Goal: Obtain resource: Download file/media

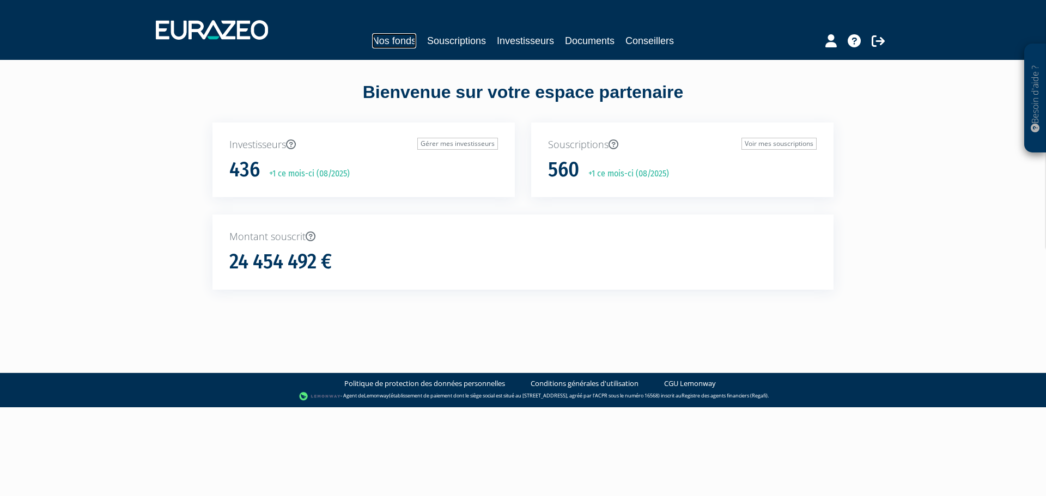
click at [400, 37] on link "Nos fonds" at bounding box center [394, 40] width 44 height 15
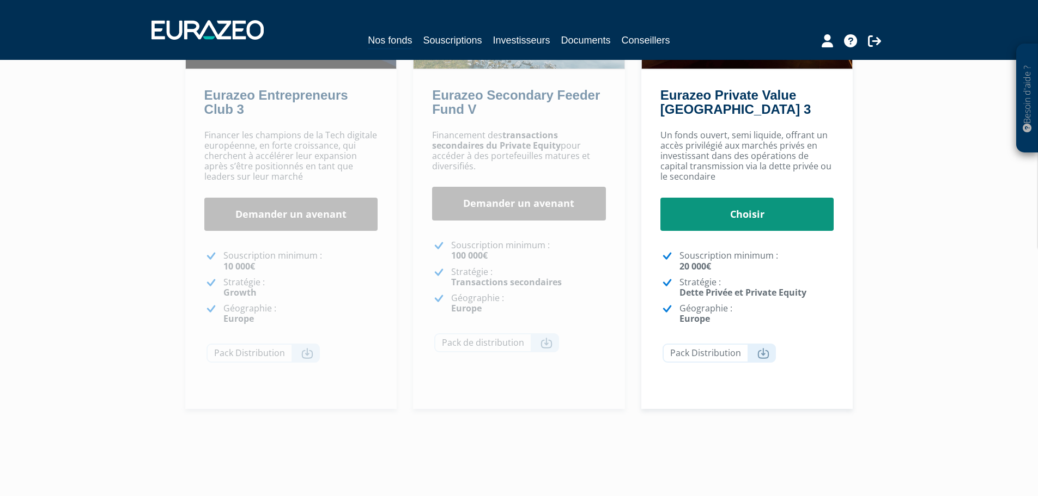
scroll to position [218, 0]
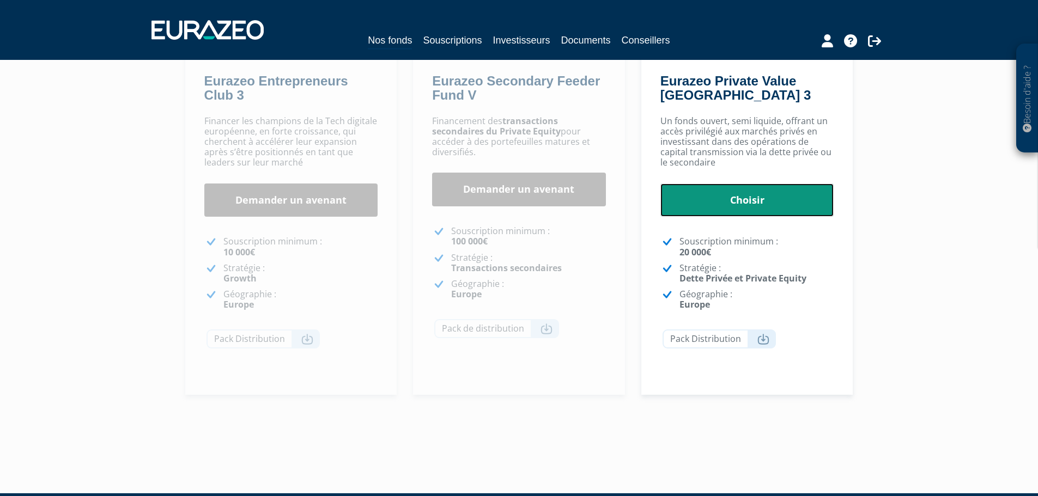
click at [753, 204] on link "Choisir" at bounding box center [747, 201] width 174 height 34
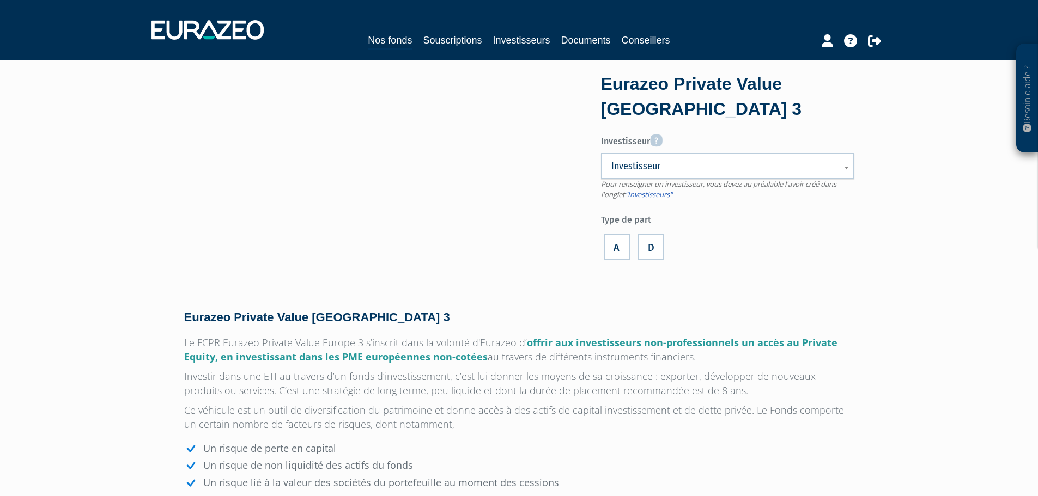
scroll to position [54, 0]
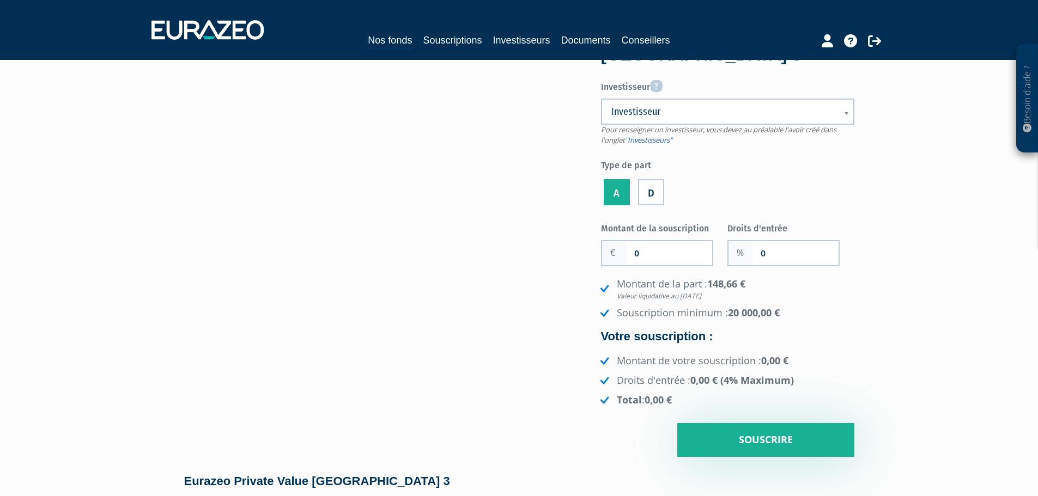
click at [666, 110] on span "Investisseur" at bounding box center [720, 111] width 219 height 13
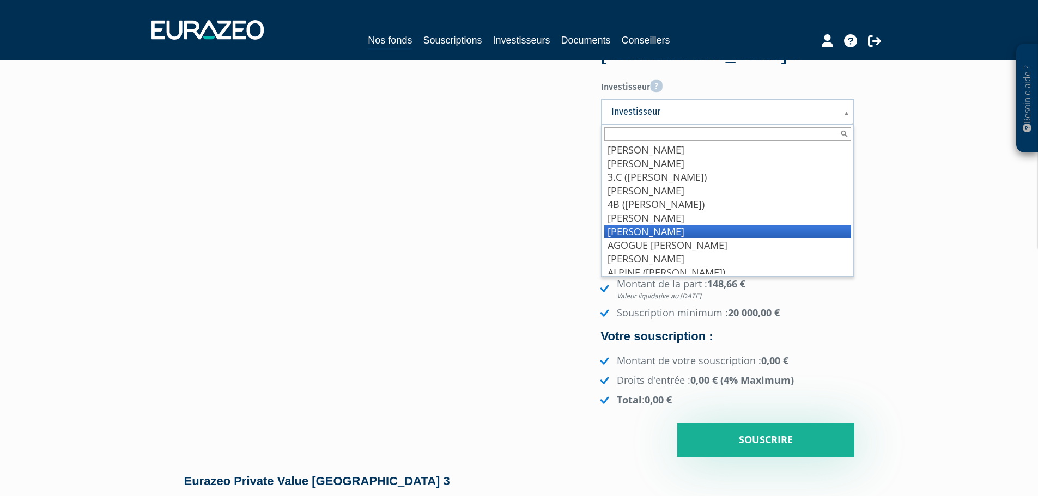
scroll to position [87, 0]
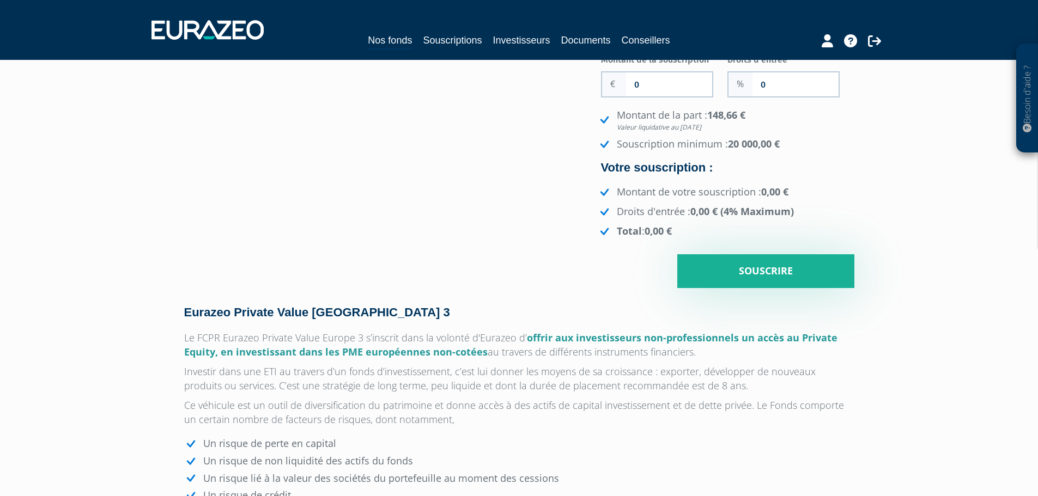
scroll to position [0, 0]
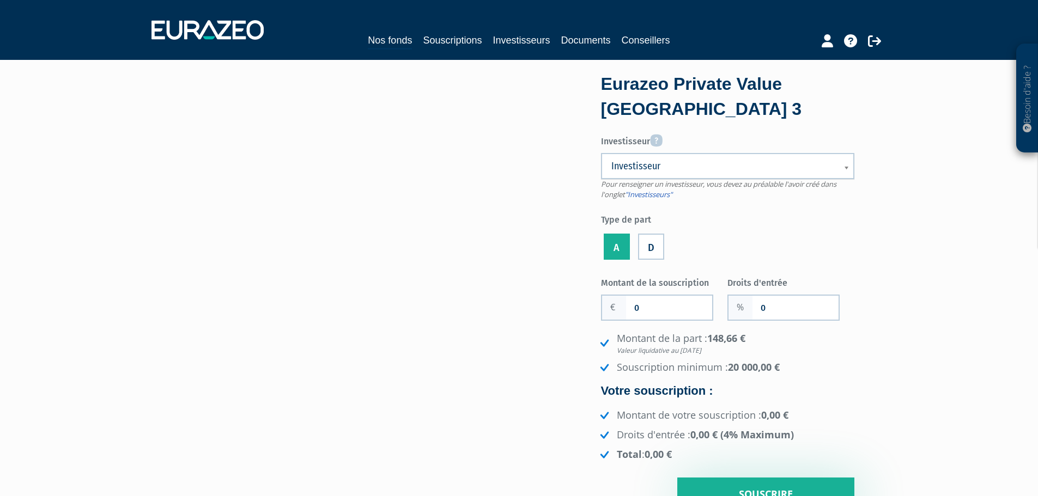
click at [663, 165] on span "Investisseur" at bounding box center [720, 166] width 219 height 13
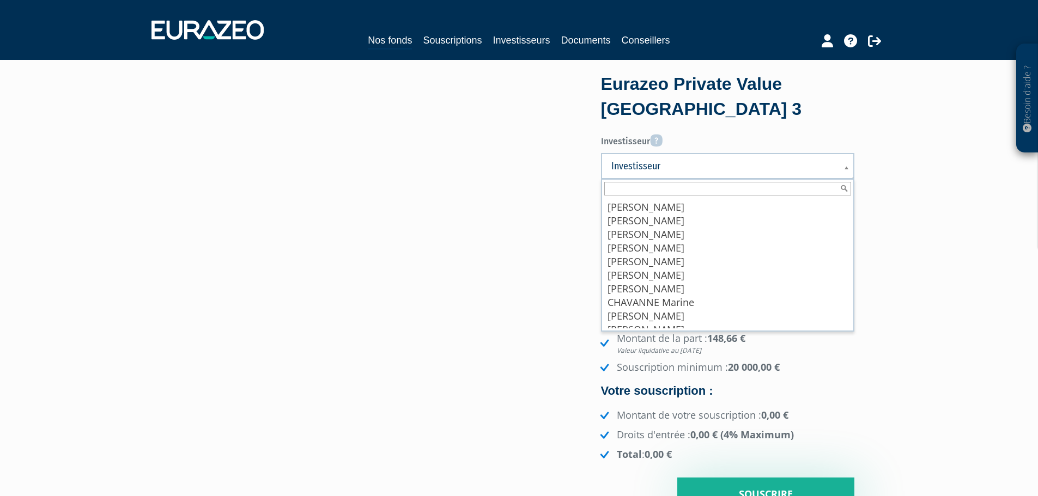
scroll to position [1526, 0]
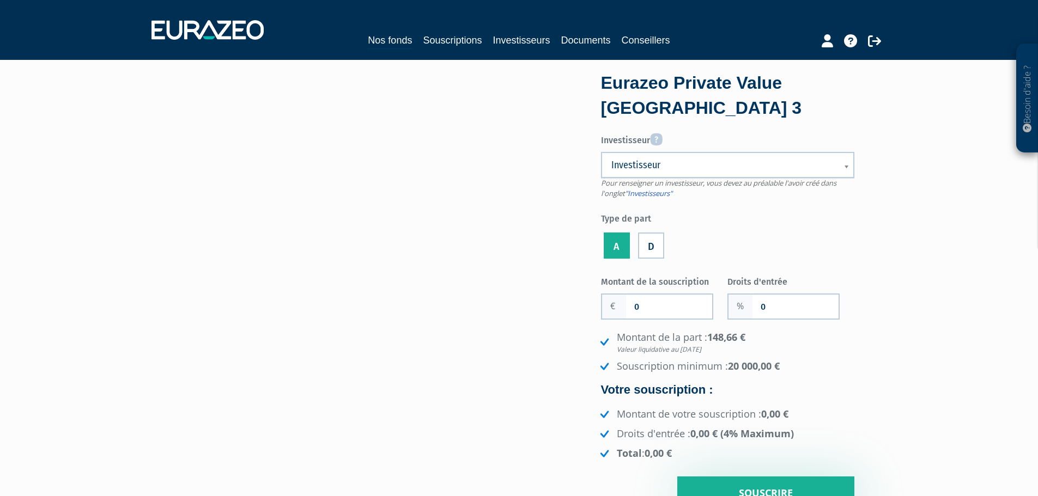
scroll to position [0, 0]
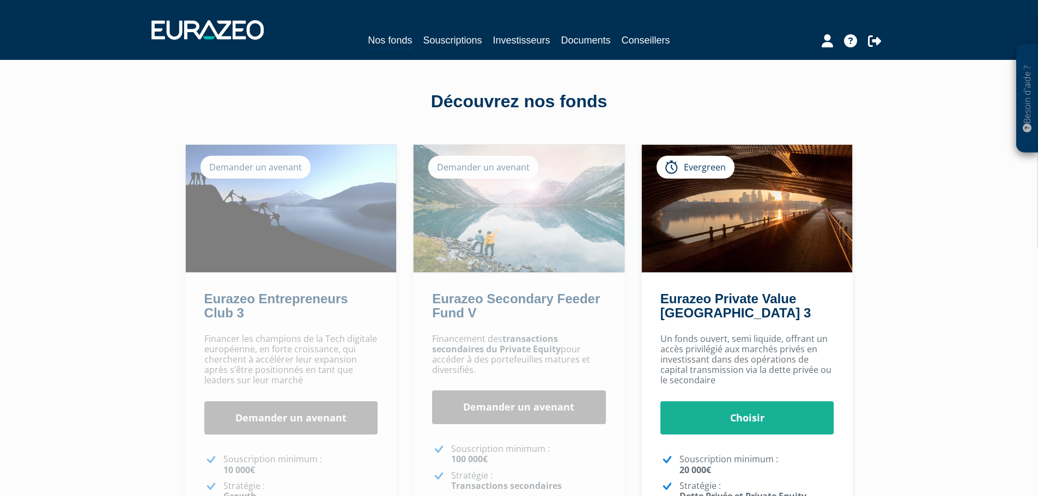
scroll to position [218, 0]
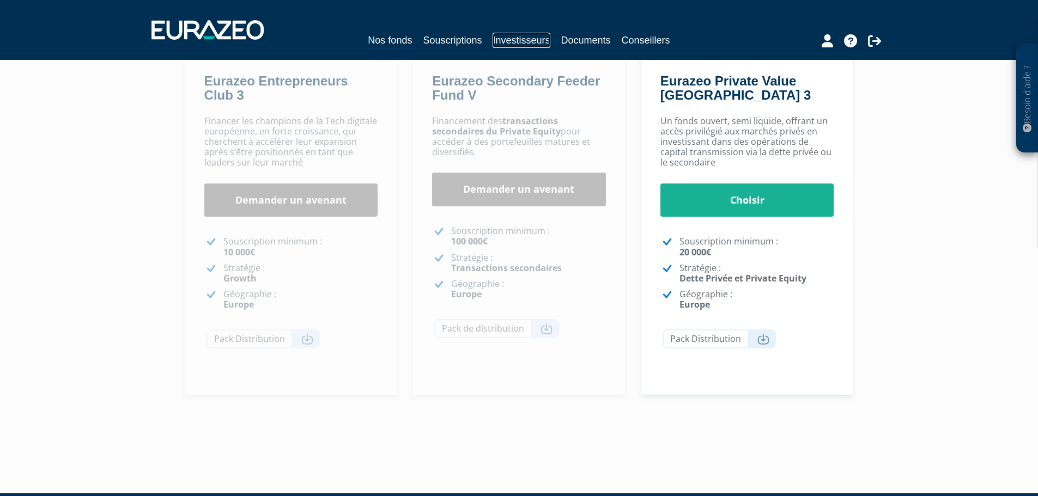
click at [526, 38] on link "Investisseurs" at bounding box center [521, 40] width 57 height 15
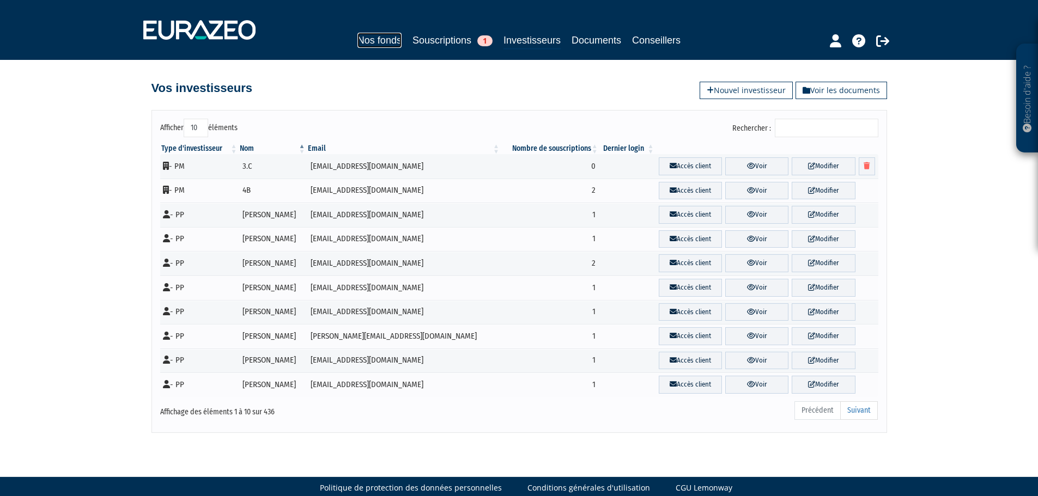
click at [387, 41] on link "Nos fonds" at bounding box center [379, 40] width 44 height 15
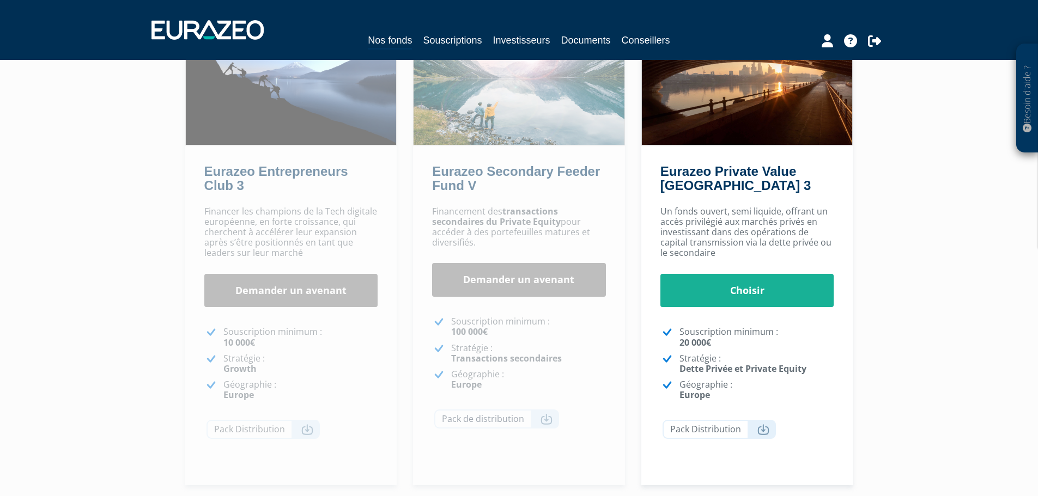
scroll to position [250, 0]
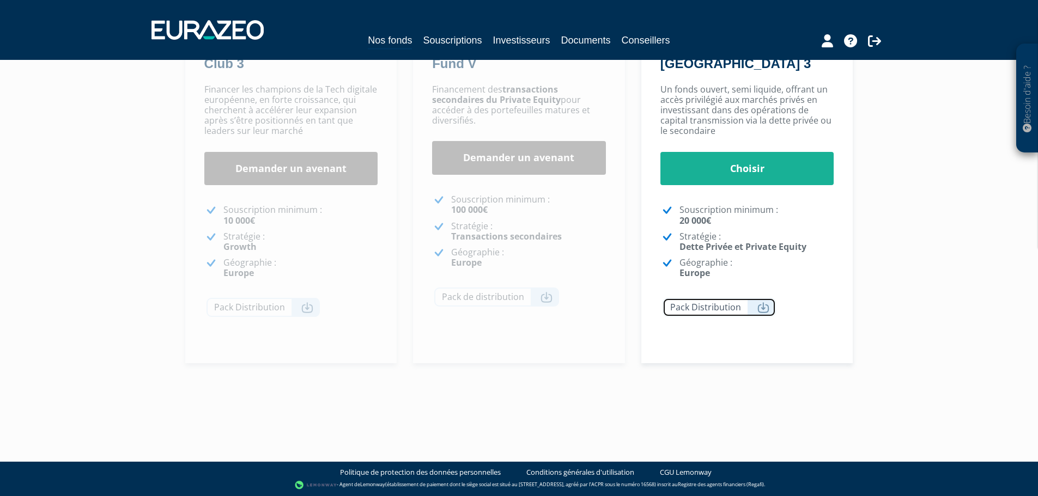
click at [760, 304] on icon at bounding box center [763, 307] width 12 height 11
